Goal: Navigation & Orientation: Understand site structure

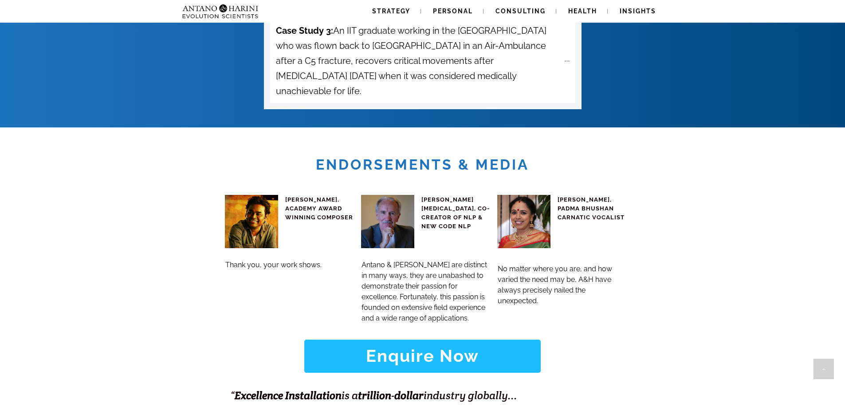
scroll to position [3351, 0]
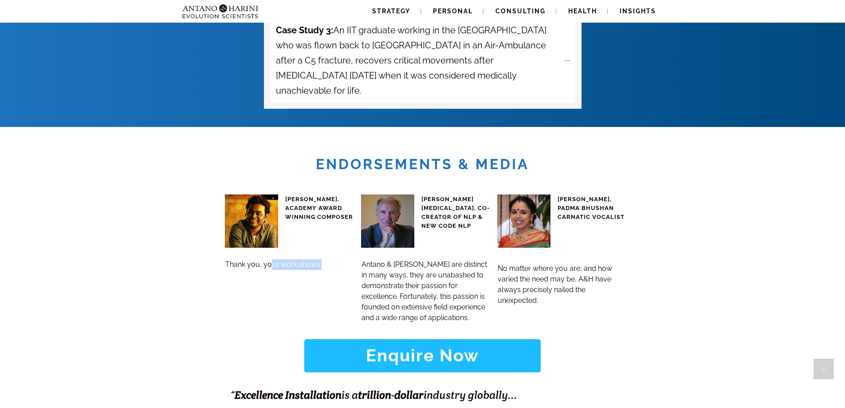
drag, startPoint x: 271, startPoint y: 211, endPoint x: 322, endPoint y: 213, distance: 51.0
click at [322, 259] on h3 "Thank you, your work shows." at bounding box center [289, 264] width 129 height 11
drag, startPoint x: 426, startPoint y: 214, endPoint x: 474, endPoint y: 230, distance: 50.6
click at [474, 259] on h3 "Antano & [PERSON_NAME] are distinct in many ways, they are unabashed to demonst…" at bounding box center [425, 291] width 129 height 64
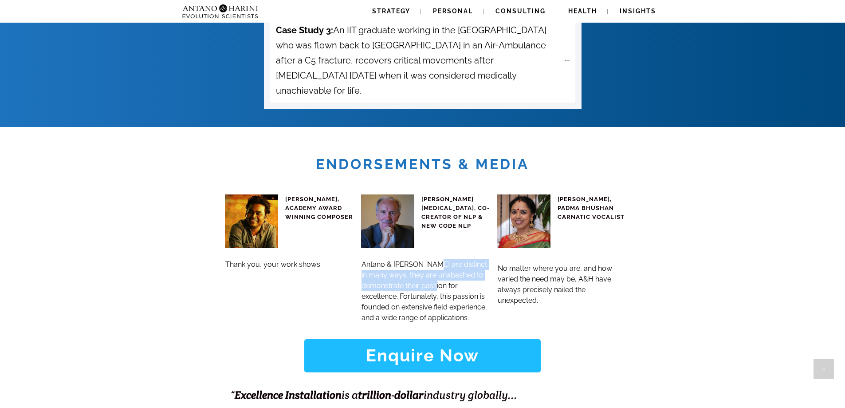
click at [474, 259] on h3 "Antano & [PERSON_NAME] are distinct in many ways, they are unabashed to demonst…" at bounding box center [425, 291] width 129 height 64
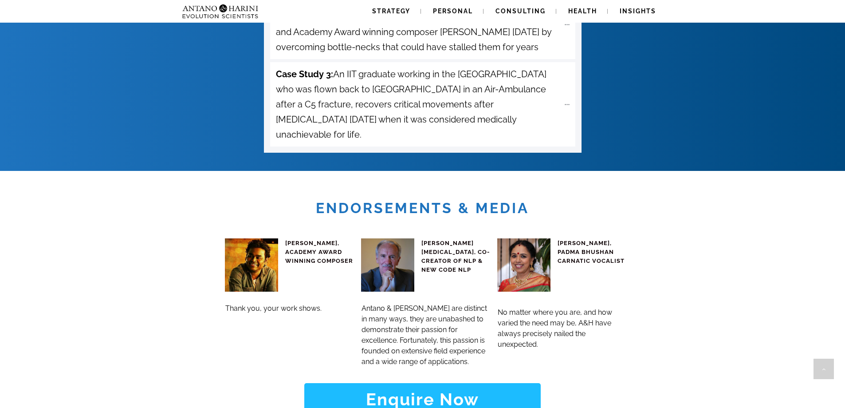
scroll to position [3307, 0]
click at [642, 8] on span "Insights" at bounding box center [638, 11] width 36 height 7
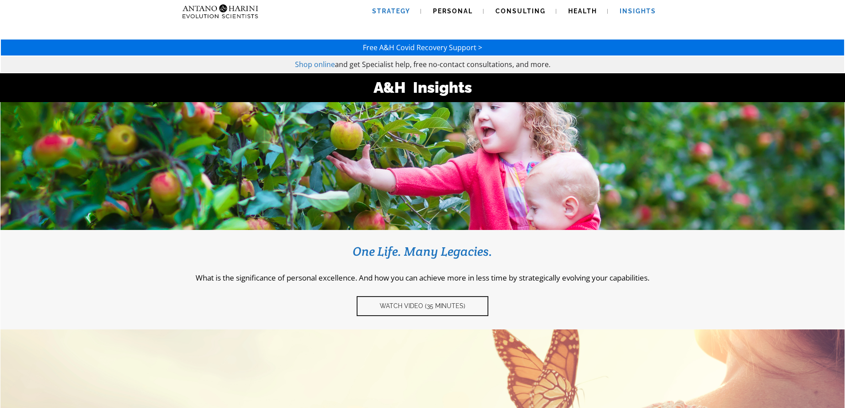
click at [384, 9] on span "Strategy" at bounding box center [391, 11] width 38 height 7
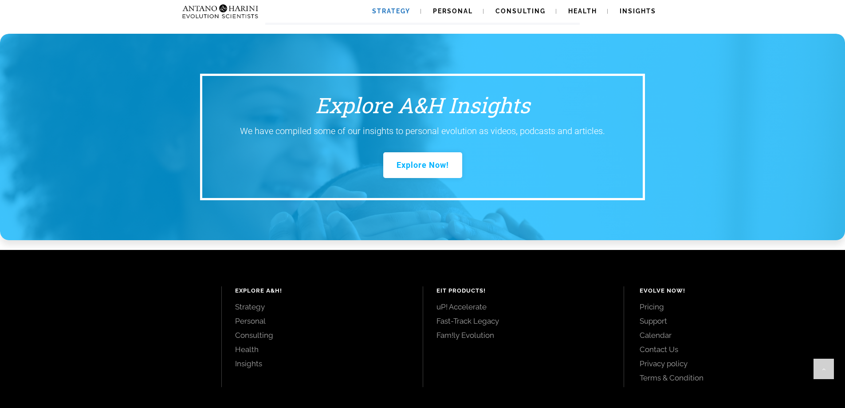
scroll to position [1184, 0]
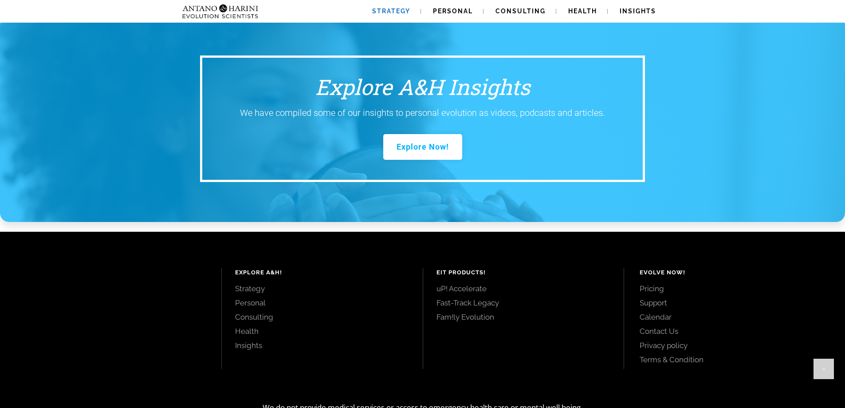
click at [652, 283] on link "Pricing" at bounding box center [732, 288] width 185 height 10
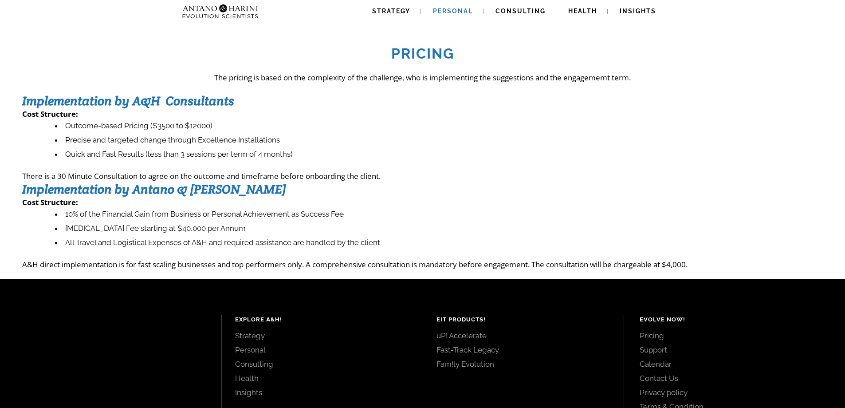
click at [466, 9] on span "Personal" at bounding box center [453, 11] width 40 height 7
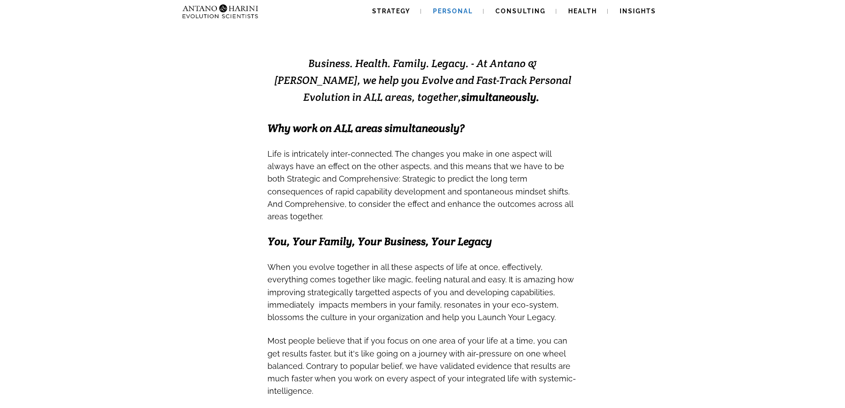
scroll to position [170, 0]
click at [581, 10] on span "Health" at bounding box center [582, 11] width 29 height 7
